Goal: Information Seeking & Learning: Learn about a topic

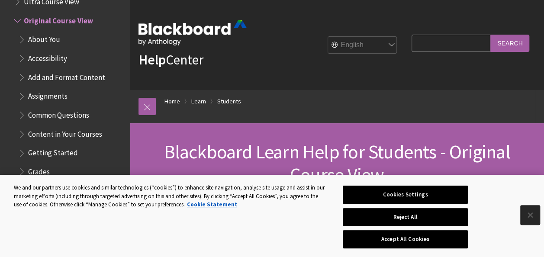
click at [532, 215] on button "Close" at bounding box center [530, 215] width 19 height 19
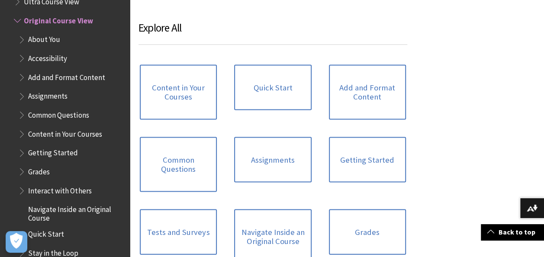
scroll to position [791, 0]
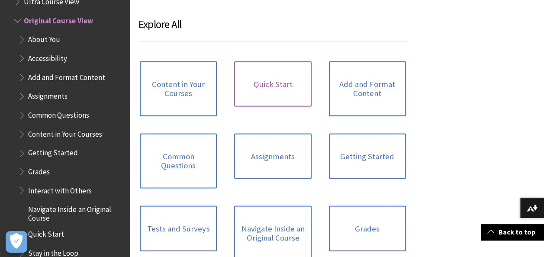
click at [288, 73] on link "Quick Start" at bounding box center [272, 84] width 77 height 46
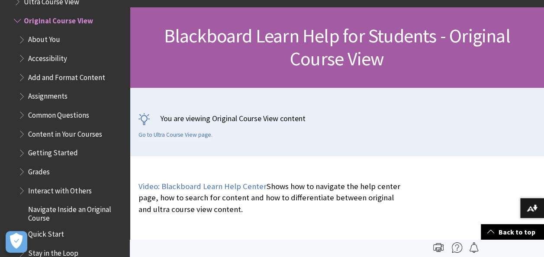
scroll to position [0, 0]
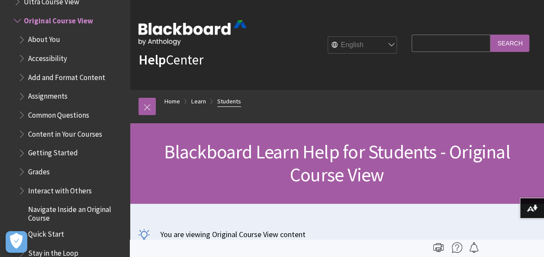
click at [229, 104] on link "Students" at bounding box center [229, 101] width 24 height 11
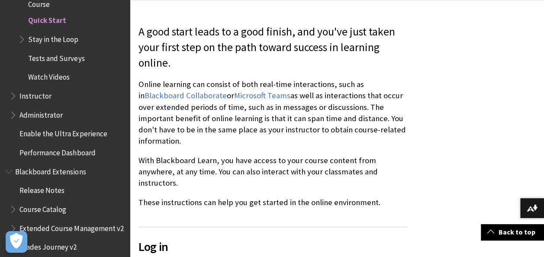
scroll to position [283, 0]
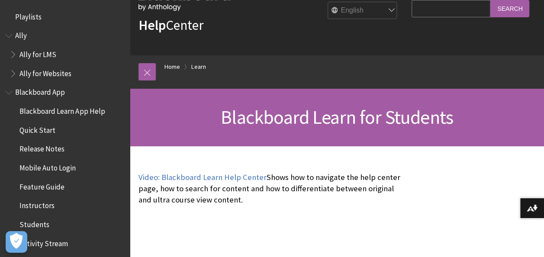
scroll to position [834, 0]
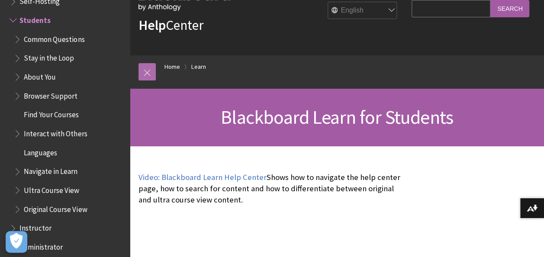
click at [149, 75] on link at bounding box center [147, 71] width 17 height 17
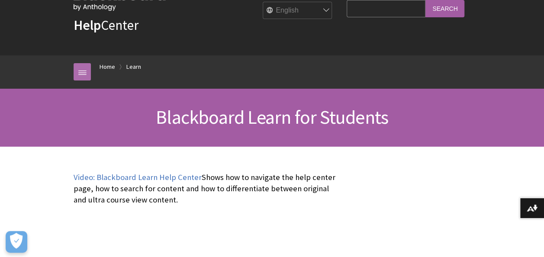
click at [83, 75] on link at bounding box center [82, 71] width 17 height 17
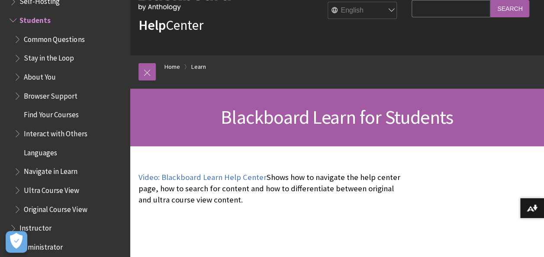
click at [80, 132] on span "Interact with Others" at bounding box center [55, 132] width 63 height 12
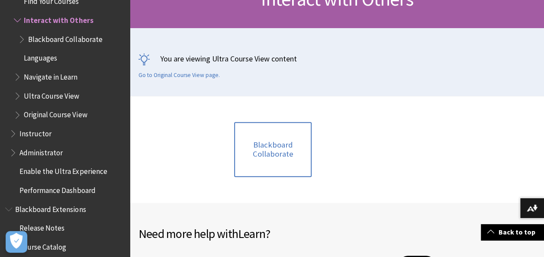
scroll to position [161, 0]
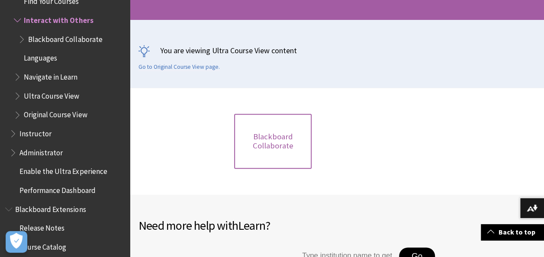
click at [286, 149] on link "Blackboard Collaborate" at bounding box center [272, 141] width 77 height 55
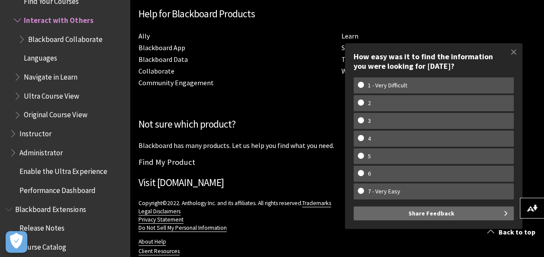
scroll to position [680, 0]
click at [515, 50] on span at bounding box center [514, 52] width 18 height 18
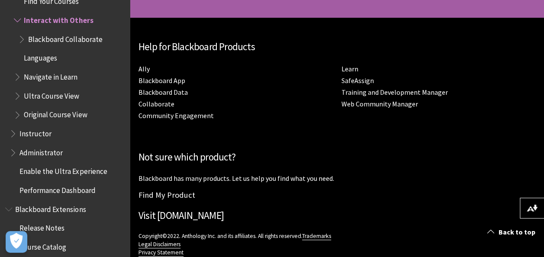
scroll to position [718, 0]
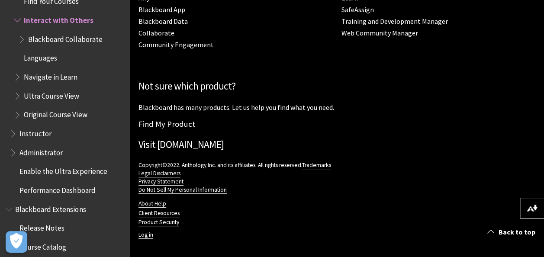
click at [36, 197] on span "Performance Dashboard" at bounding box center [67, 190] width 115 height 15
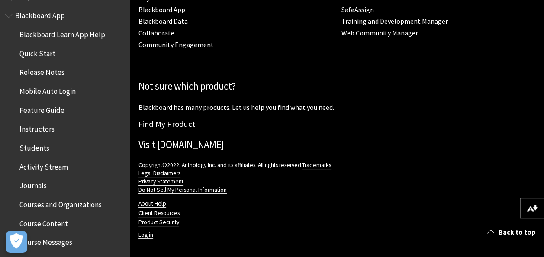
scroll to position [0, 0]
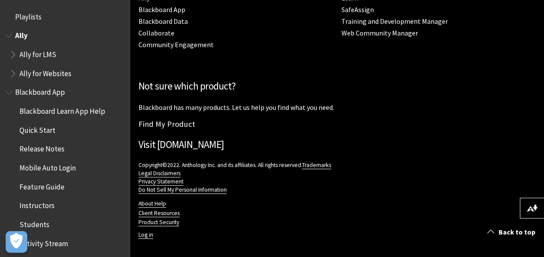
click at [26, 34] on span "Ally" at bounding box center [21, 35] width 13 height 12
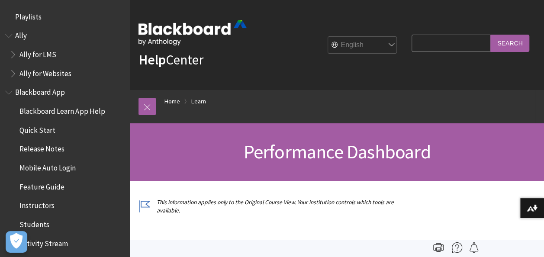
scroll to position [909, 0]
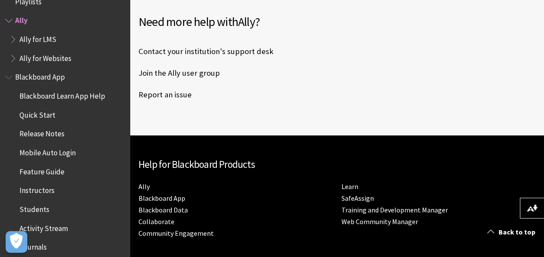
scroll to position [225, 0]
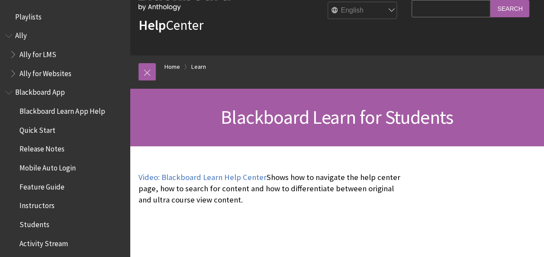
scroll to position [834, 0]
